Goal: Find specific page/section: Find specific page/section

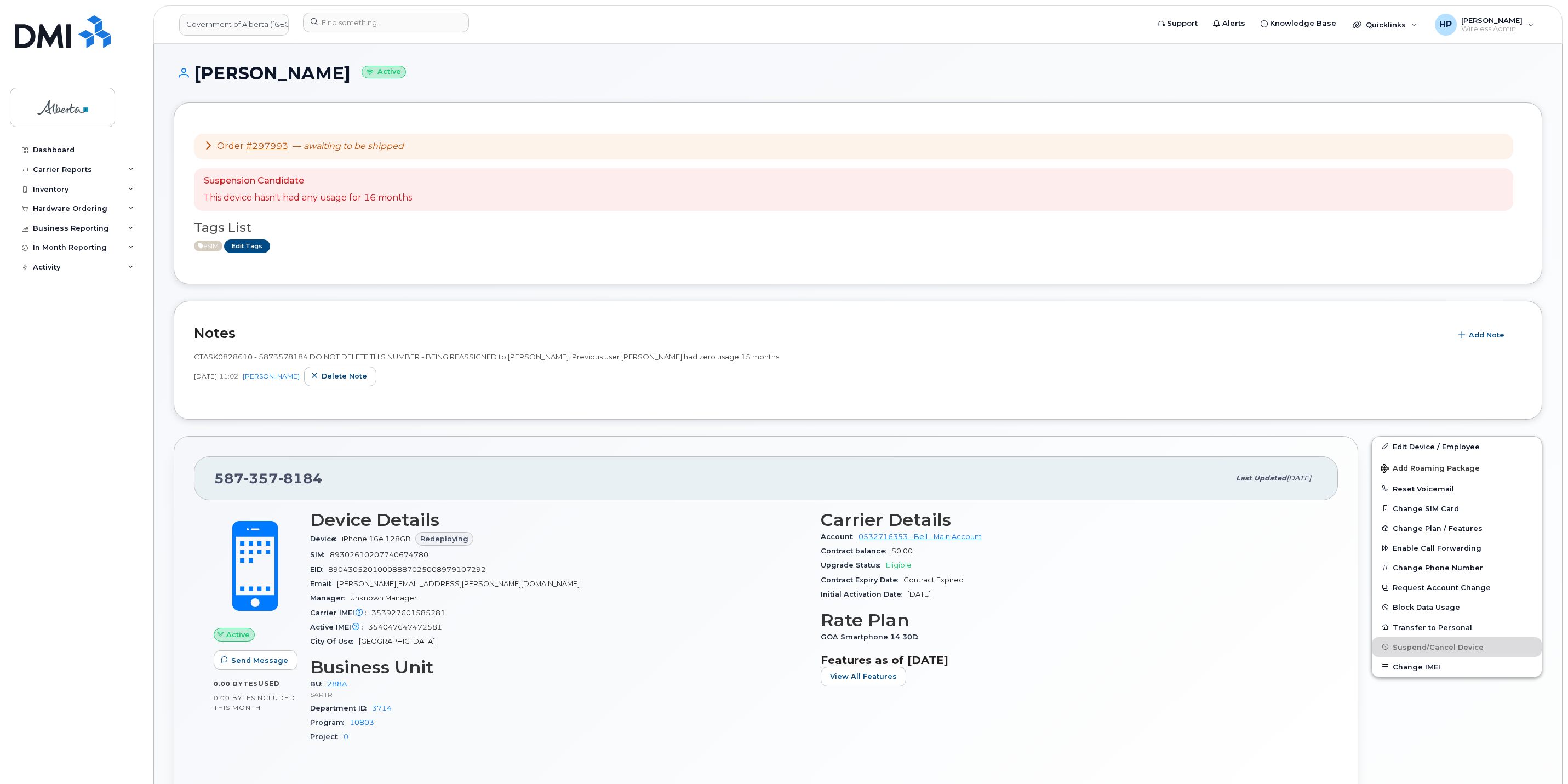
scroll to position [531, 0]
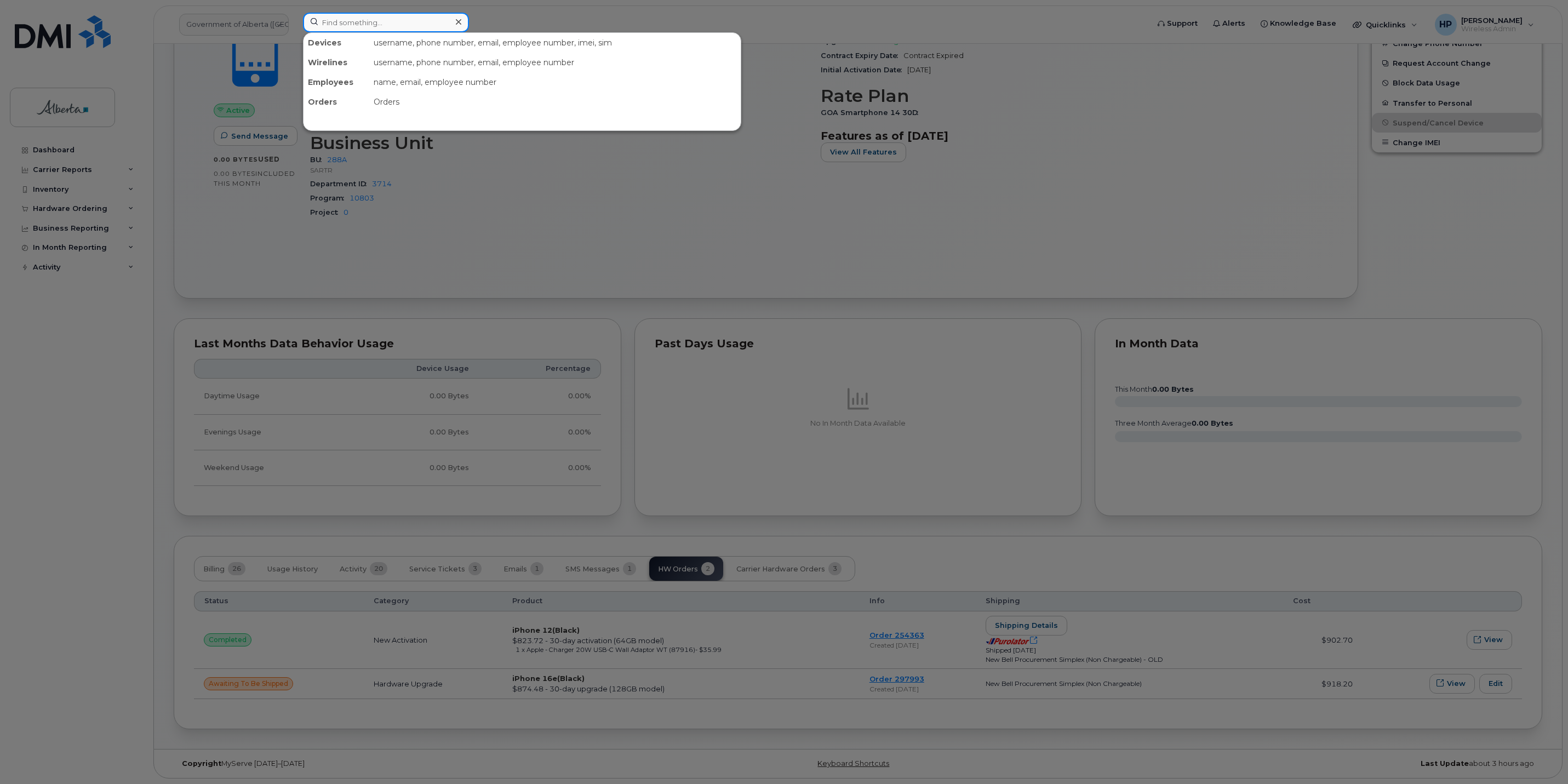
click at [350, 17] on input at bounding box center [385, 22] width 166 height 20
paste input "• GG7W68DWHLJJ"
click at [337, 19] on input "• GG7W68DWHLJJ" at bounding box center [385, 22] width 166 height 20
click at [410, 23] on input "GG7W68DWHLJJ" at bounding box center [385, 22] width 166 height 20
type input "GG7W68DWHLJJ"
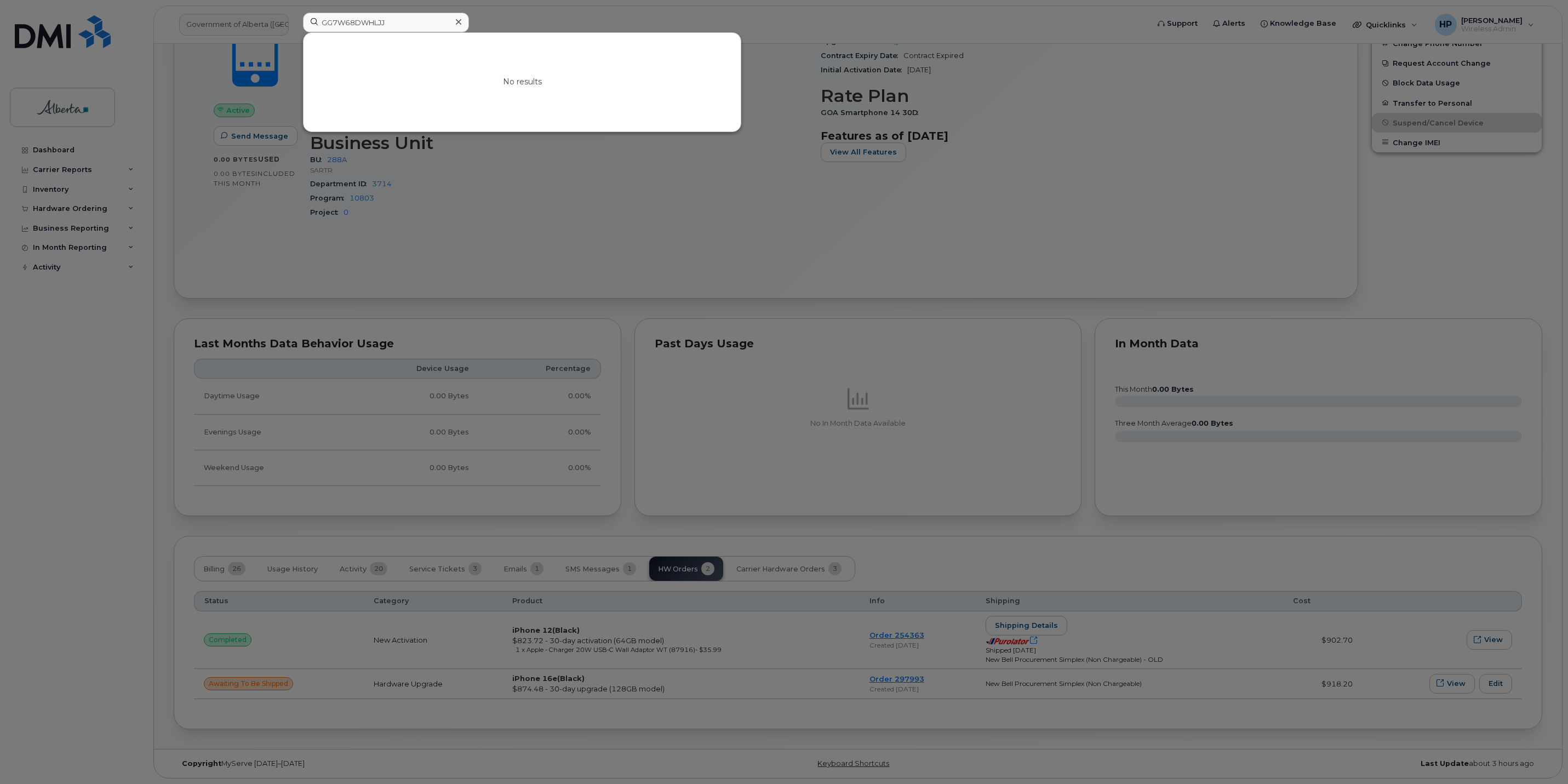
drag, startPoint x: 461, startPoint y: 20, endPoint x: 456, endPoint y: 23, distance: 5.8
click at [461, 20] on icon at bounding box center [458, 22] width 6 height 9
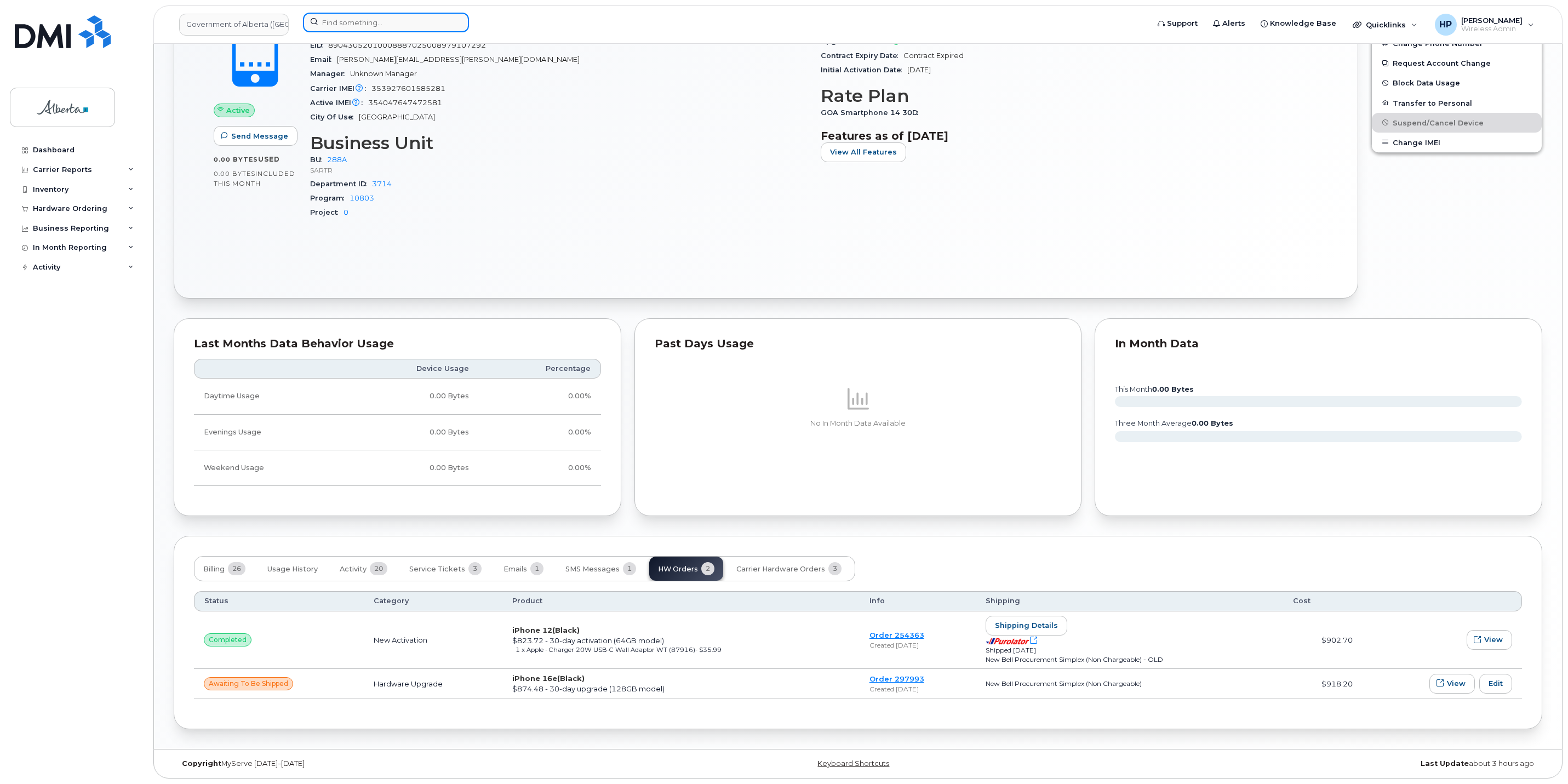
click at [405, 22] on input at bounding box center [385, 22] width 166 height 20
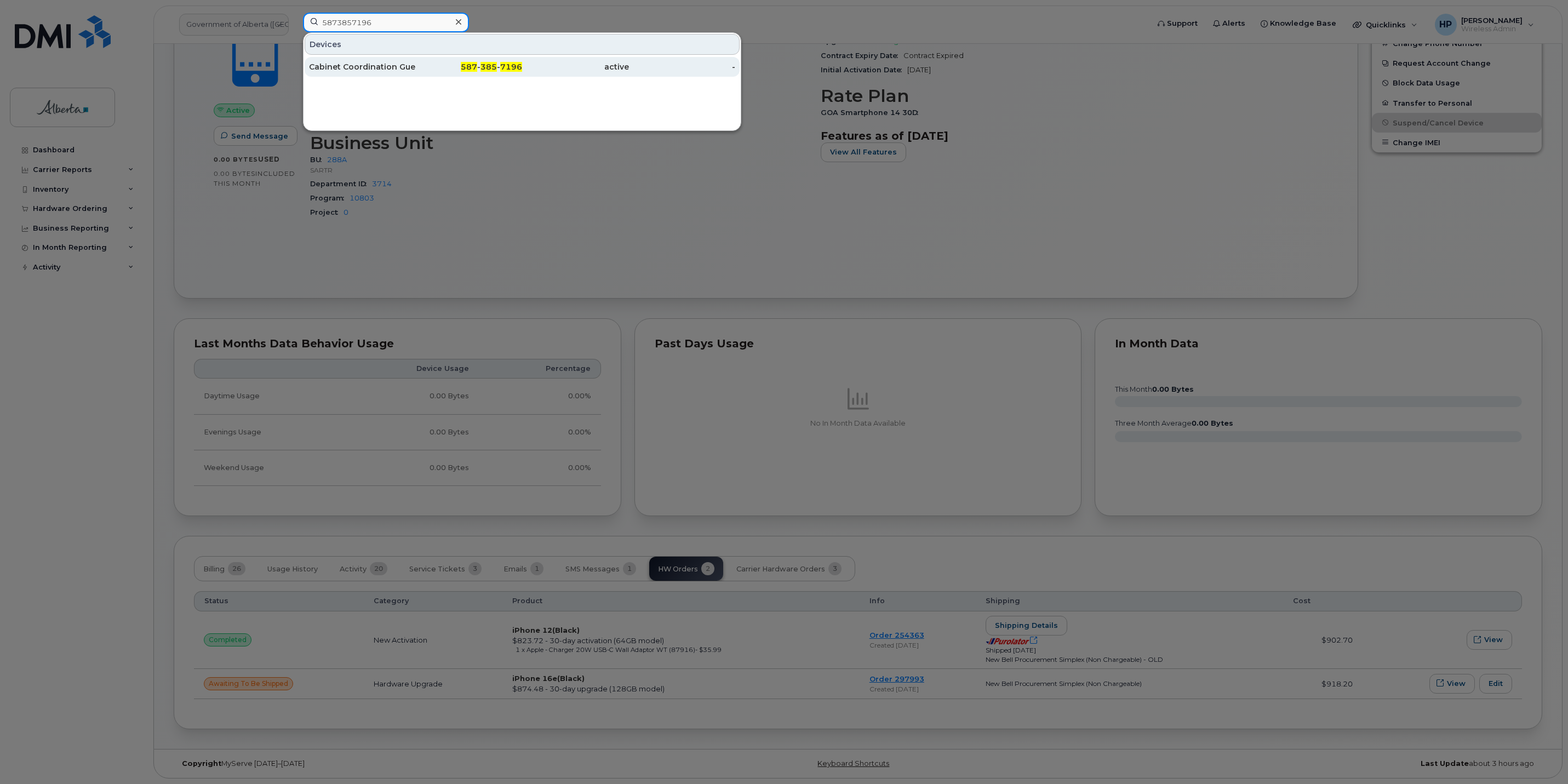
type input "5873857196"
click at [370, 68] on div "Cabinet Coordination Guest 03" at bounding box center [362, 67] width 107 height 11
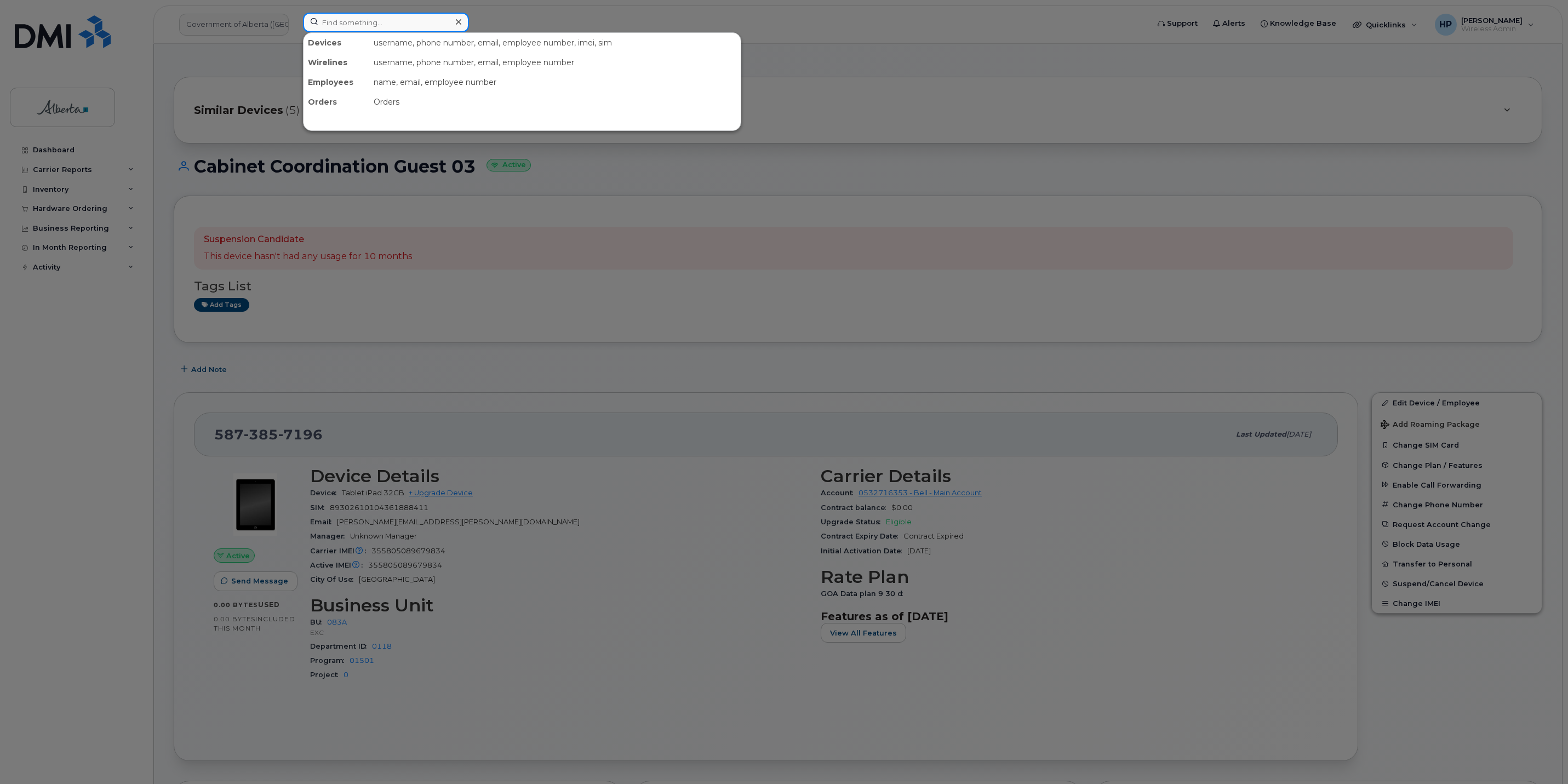
click at [335, 27] on input at bounding box center [385, 22] width 166 height 20
paste input "4034783786"
type input "4034783786"
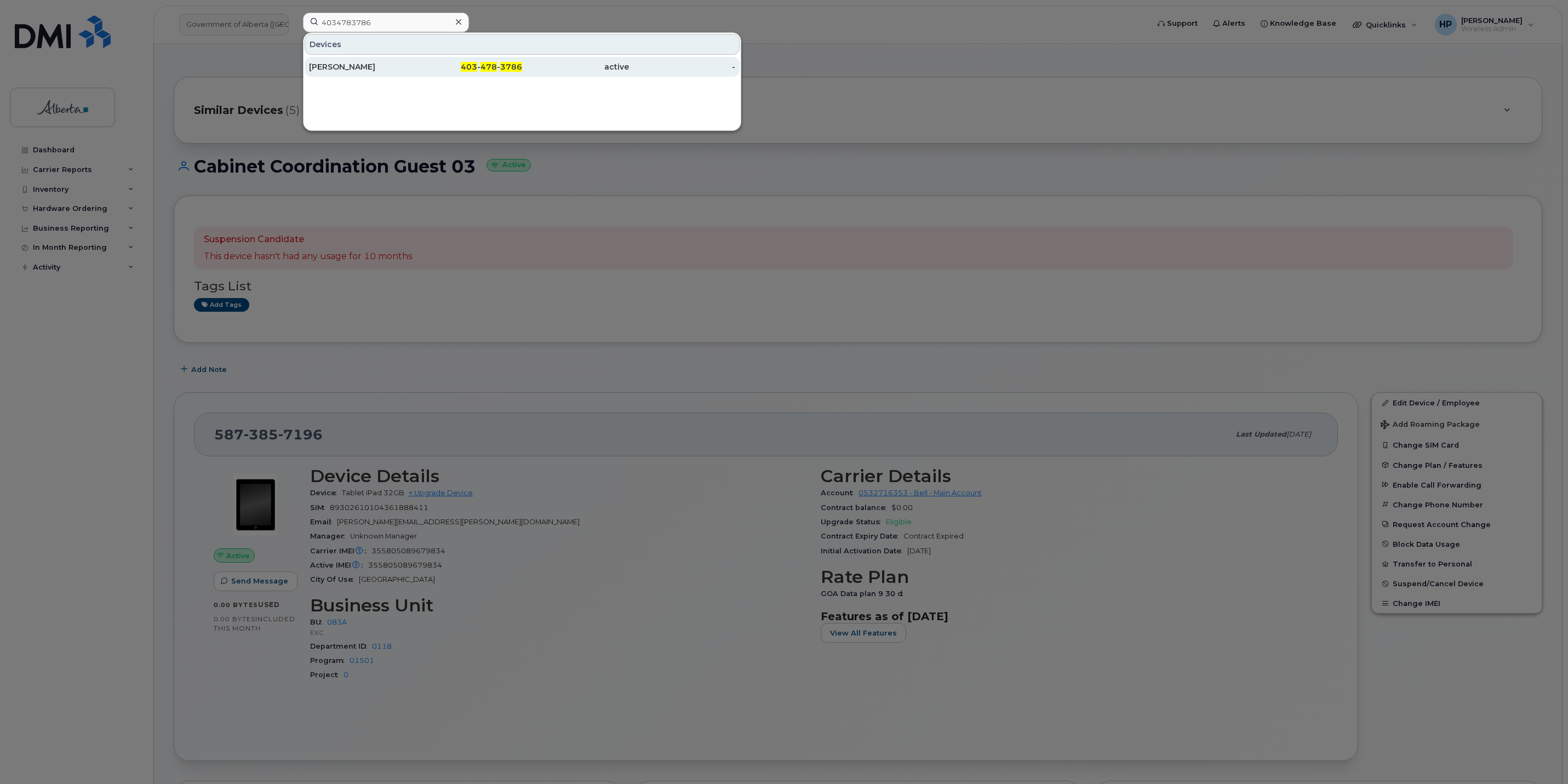
click at [342, 70] on div "[PERSON_NAME]" at bounding box center [362, 67] width 107 height 11
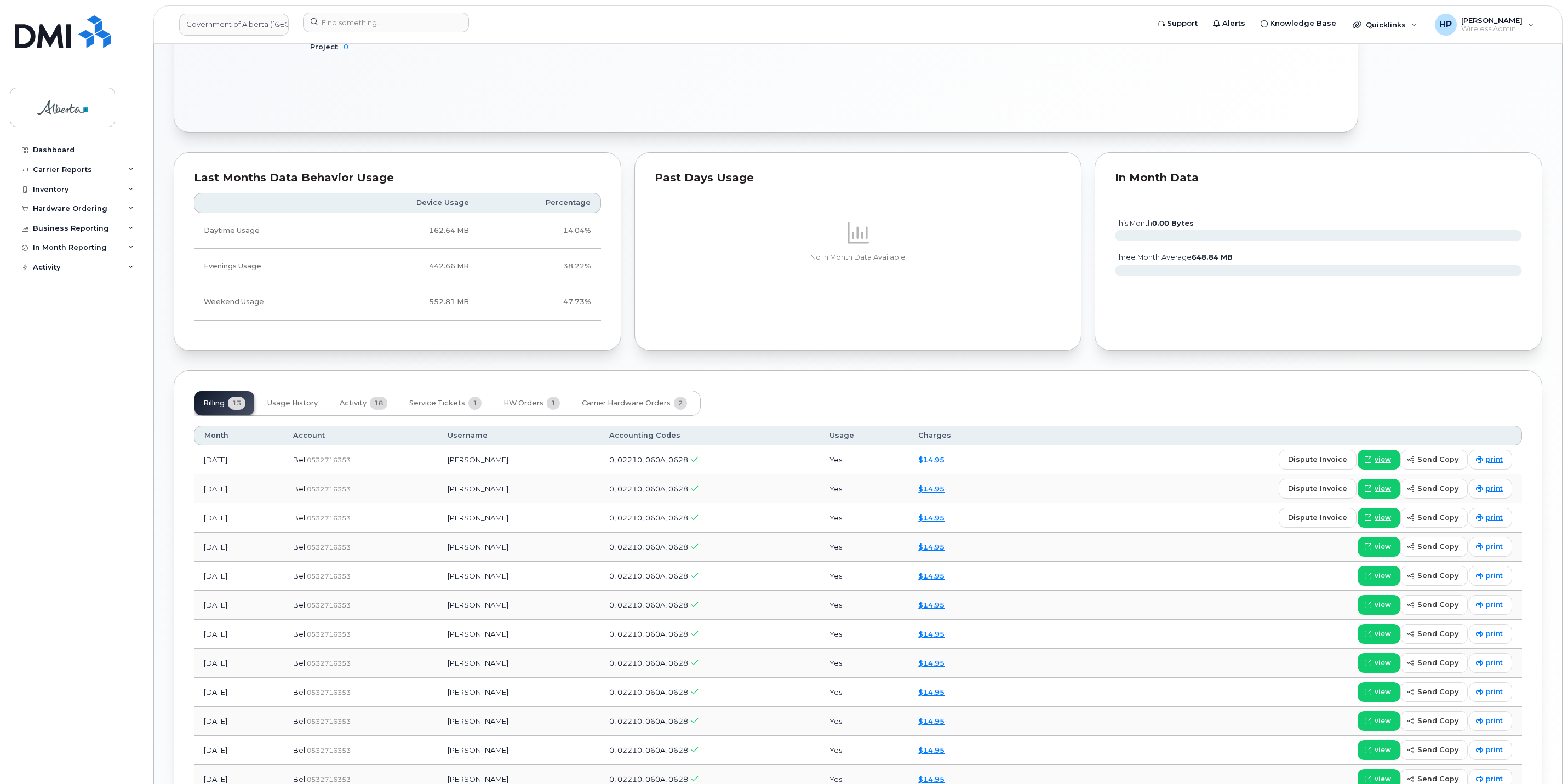
scroll to position [628, 0]
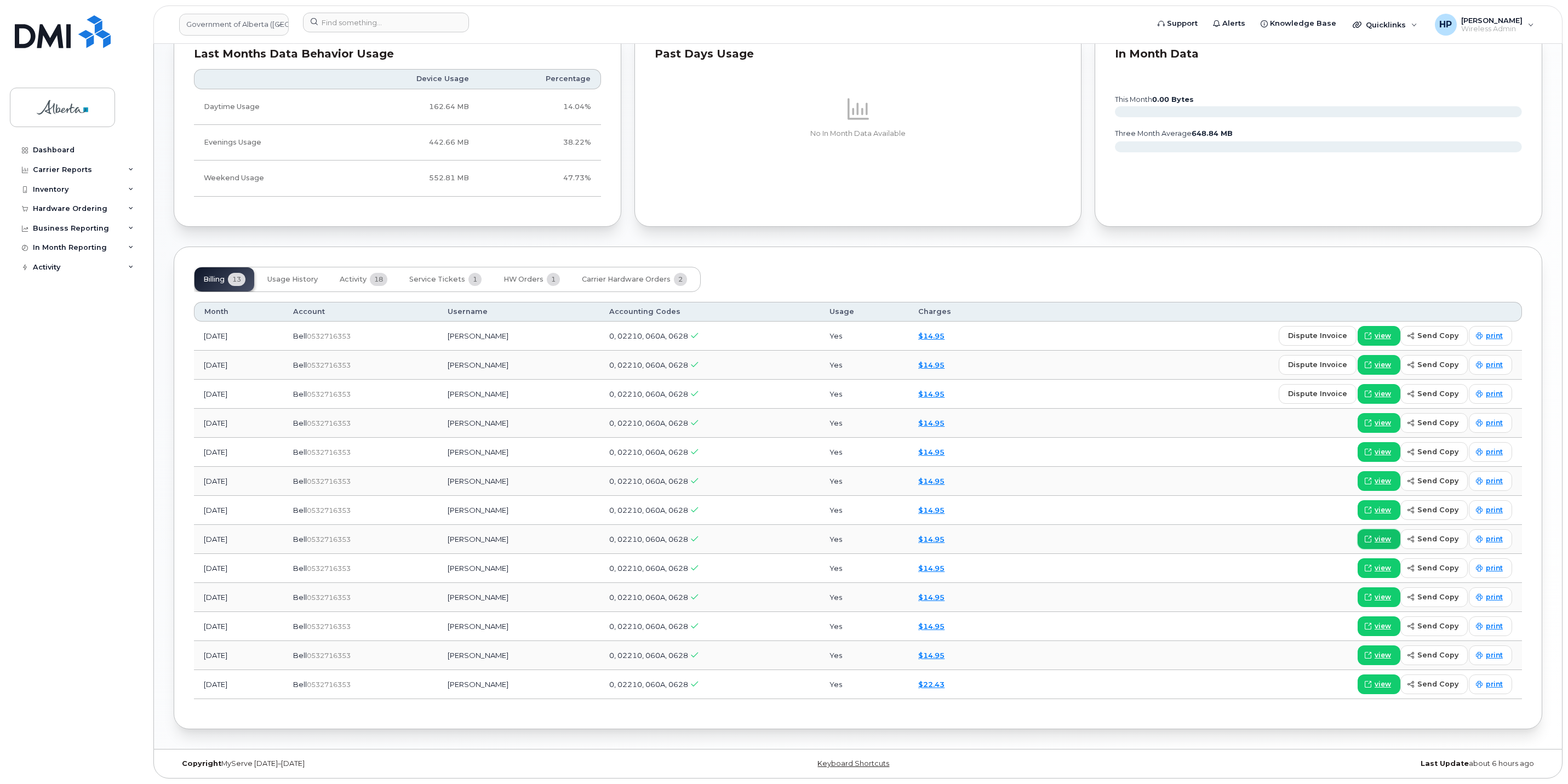
click at [1381, 538] on span "view" at bounding box center [1382, 539] width 17 height 10
